Goal: Transaction & Acquisition: Purchase product/service

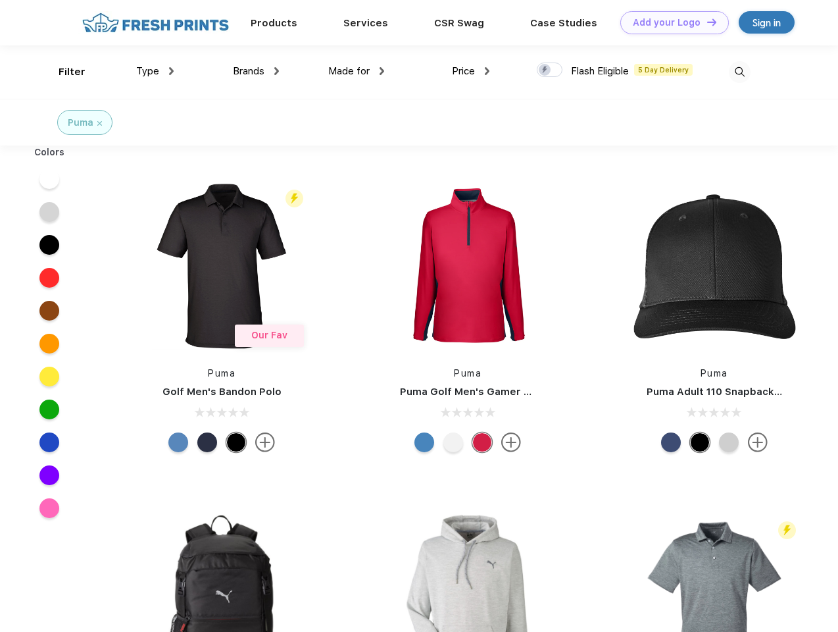
scroll to position [1, 0]
click at [670, 22] on link "Add your Logo Design Tool" at bounding box center [674, 22] width 109 height 23
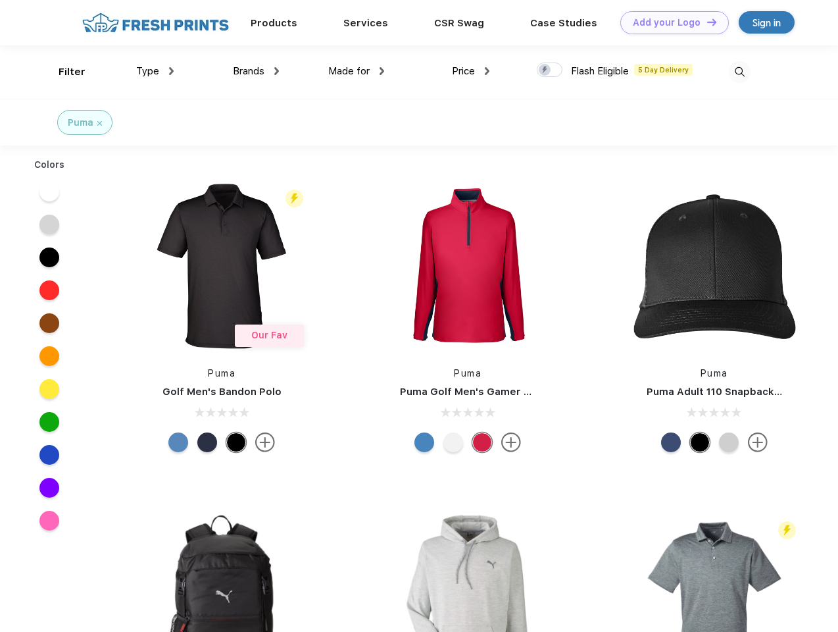
click at [0, 0] on div "Design Tool" at bounding box center [0, 0] width 0 height 0
click at [706, 22] on link "Add your Logo Design Tool" at bounding box center [674, 22] width 109 height 23
click at [63, 72] on div "Filter" at bounding box center [72, 71] width 27 height 15
click at [155, 71] on span "Type" at bounding box center [147, 71] width 23 height 12
click at [256, 71] on span "Brands" at bounding box center [249, 71] width 32 height 12
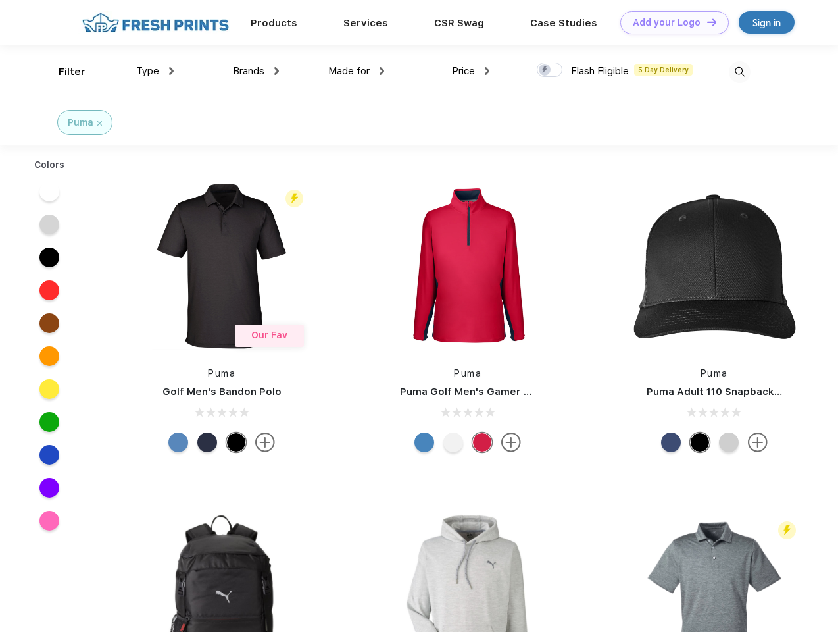
click at [357, 71] on span "Made for" at bounding box center [348, 71] width 41 height 12
click at [471, 71] on span "Price" at bounding box center [463, 71] width 23 height 12
click at [550, 70] on div at bounding box center [550, 69] width 26 height 14
click at [545, 70] on input "checkbox" at bounding box center [541, 66] width 9 height 9
click at [739, 72] on img at bounding box center [740, 72] width 22 height 22
